Goal: Task Accomplishment & Management: Use online tool/utility

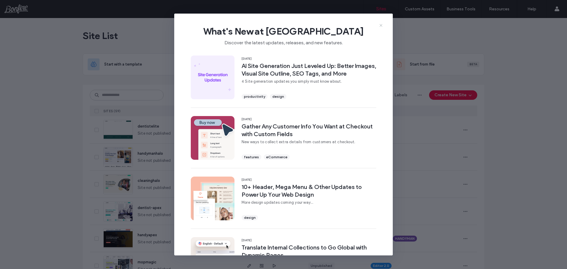
click at [381, 26] on icon at bounding box center [381, 25] width 5 height 5
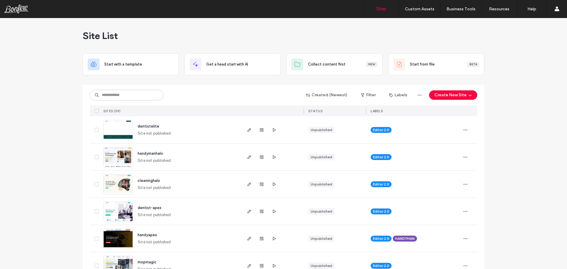
click at [272, 131] on icon "button" at bounding box center [274, 130] width 5 height 5
click at [143, 125] on span "dentistelite" at bounding box center [149, 126] width 22 height 4
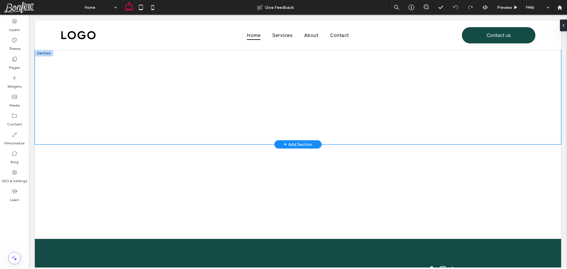
click at [106, 107] on div at bounding box center [298, 97] width 526 height 95
